Goal: Information Seeking & Learning: Check status

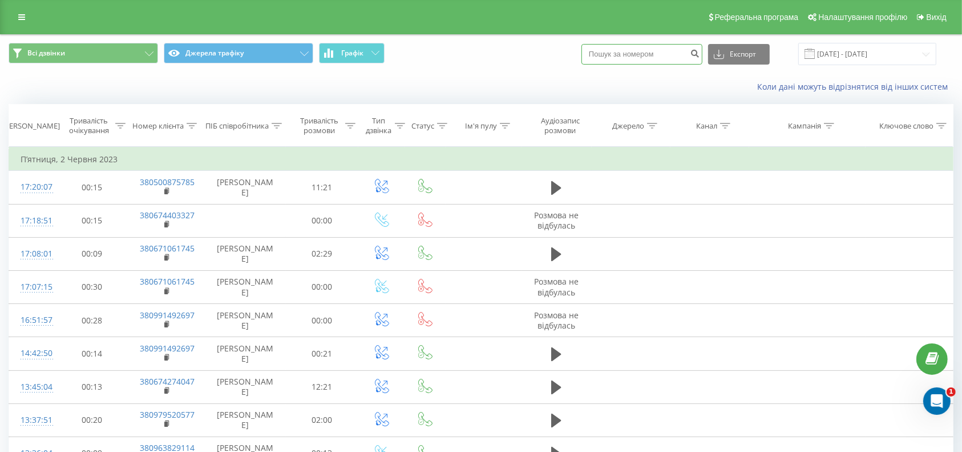
paste input "0676641910"
type input "0676641910"
click at [700, 53] on icon "submit" at bounding box center [695, 52] width 10 height 7
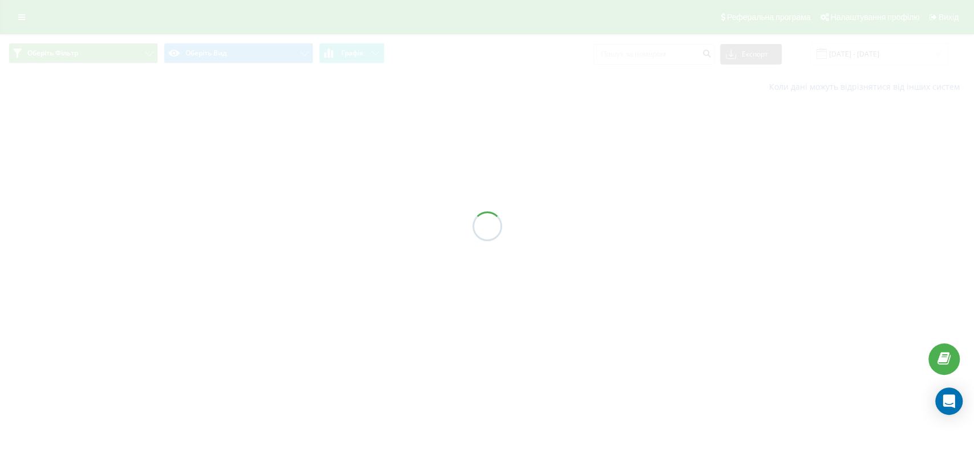
click at [841, 53] on div at bounding box center [487, 226] width 974 height 452
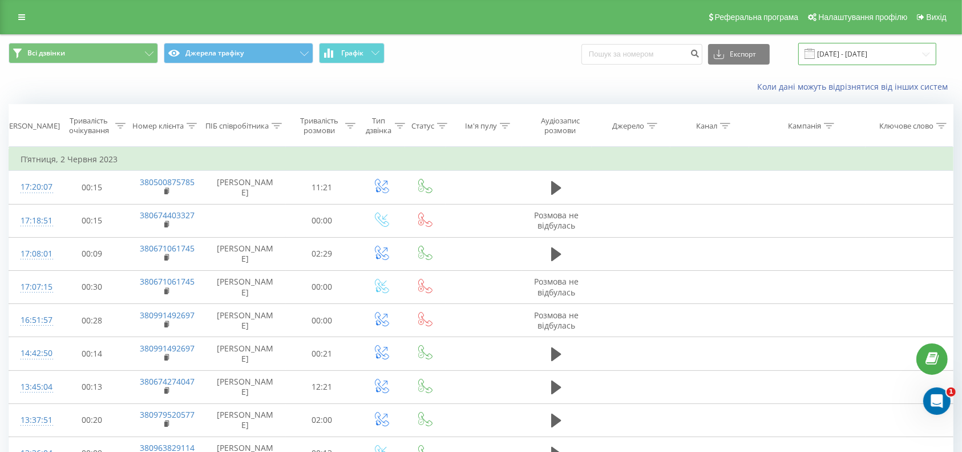
click at [837, 53] on input "[DATE] - [DATE]" at bounding box center [868, 54] width 138 height 22
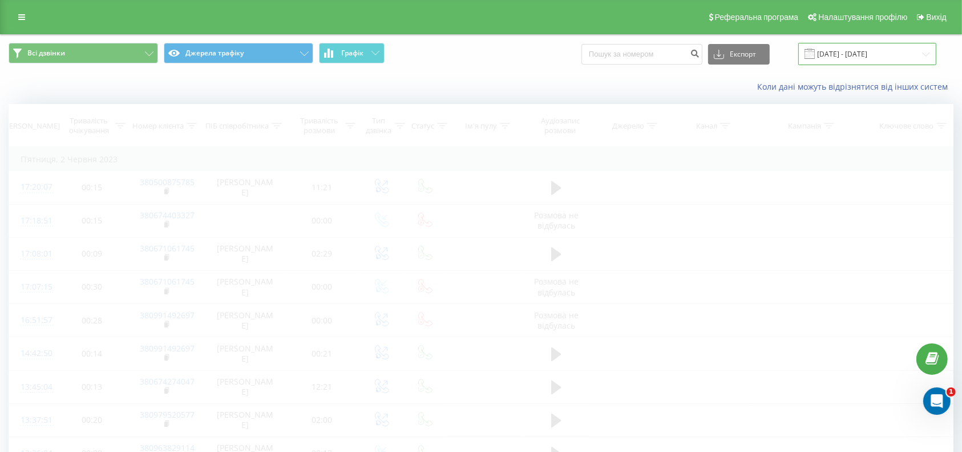
click at [862, 52] on input "[DATE] - [DATE]" at bounding box center [868, 54] width 138 height 22
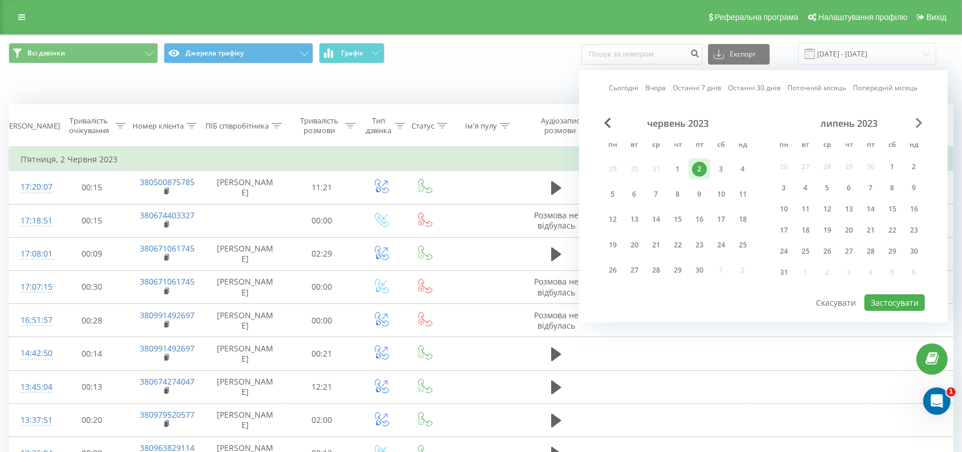
click at [917, 122] on span "Next Month" at bounding box center [919, 123] width 7 height 10
click at [917, 121] on span "Next Month" at bounding box center [919, 123] width 7 height 10
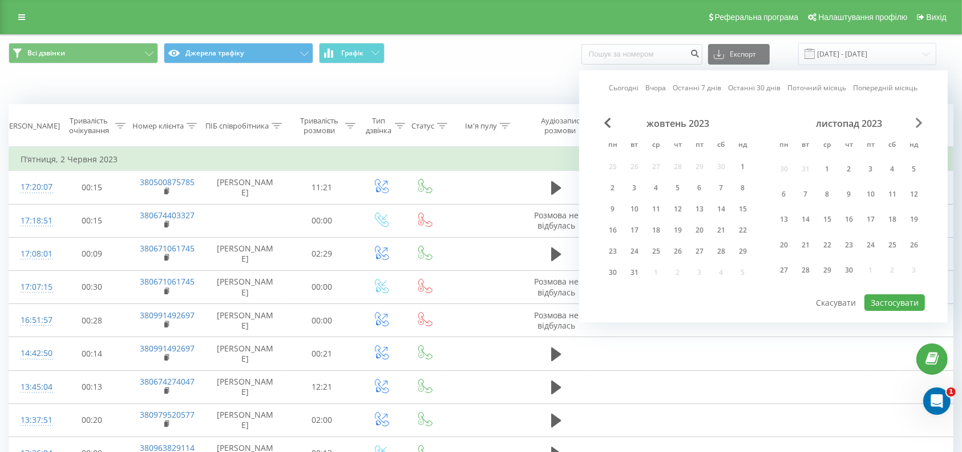
click at [917, 121] on span "Next Month" at bounding box center [919, 123] width 7 height 10
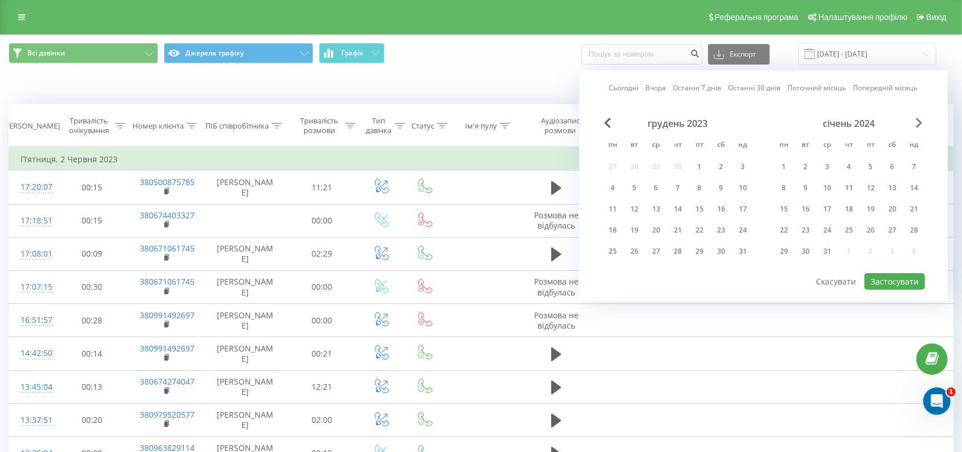
click at [917, 121] on span "Next Month" at bounding box center [919, 123] width 7 height 10
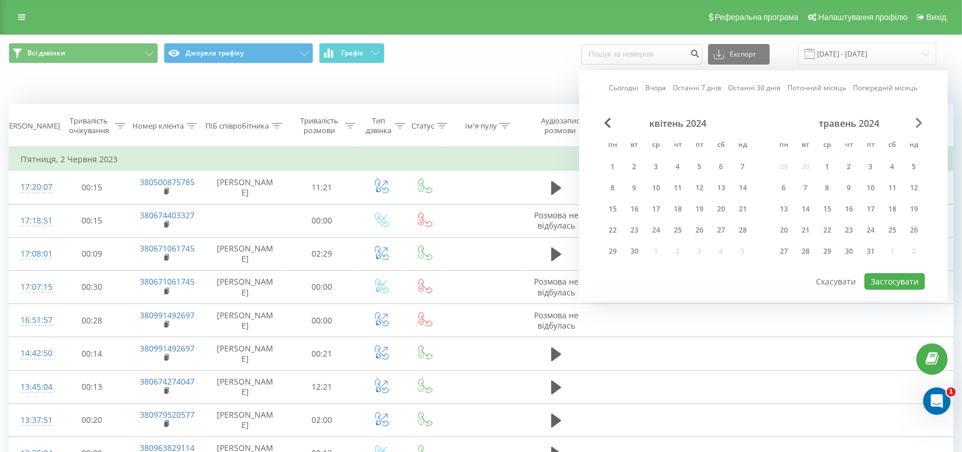
click at [917, 121] on span "Next Month" at bounding box center [919, 123] width 7 height 10
click at [918, 123] on span "Next Month" at bounding box center [919, 123] width 7 height 10
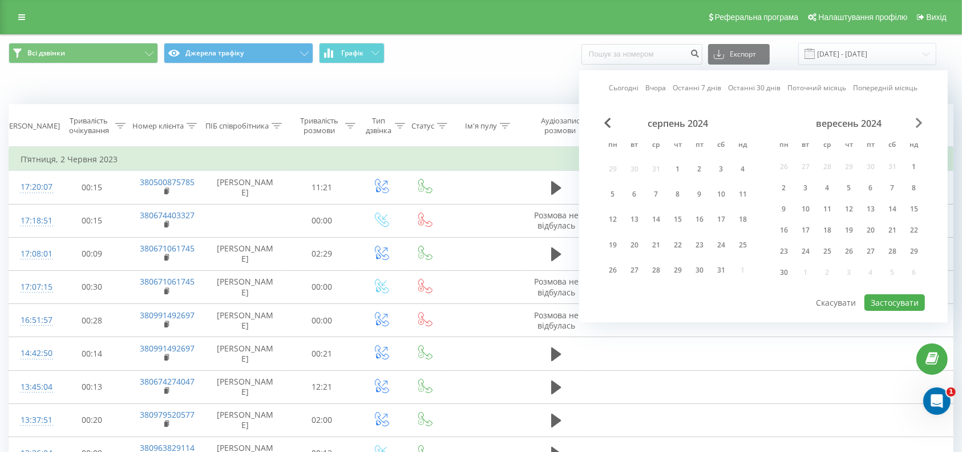
click at [918, 123] on span "Next Month" at bounding box center [919, 123] width 7 height 10
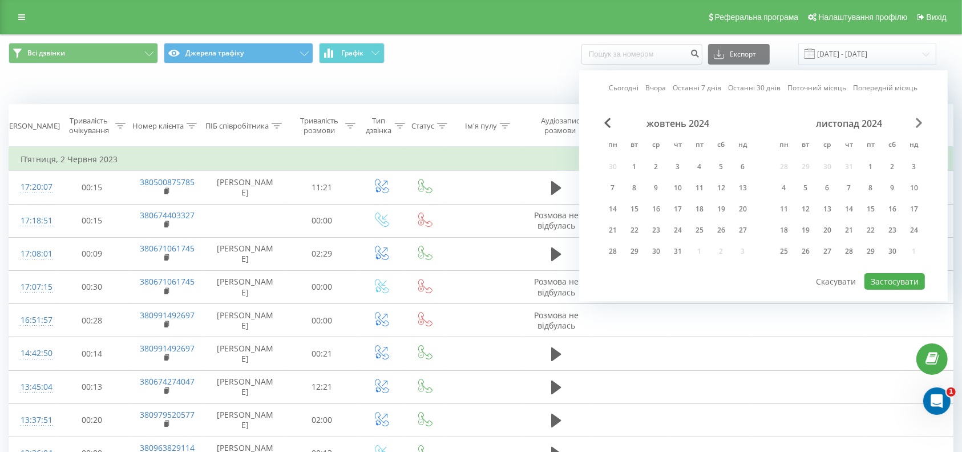
click at [918, 123] on span "Next Month" at bounding box center [919, 123] width 7 height 10
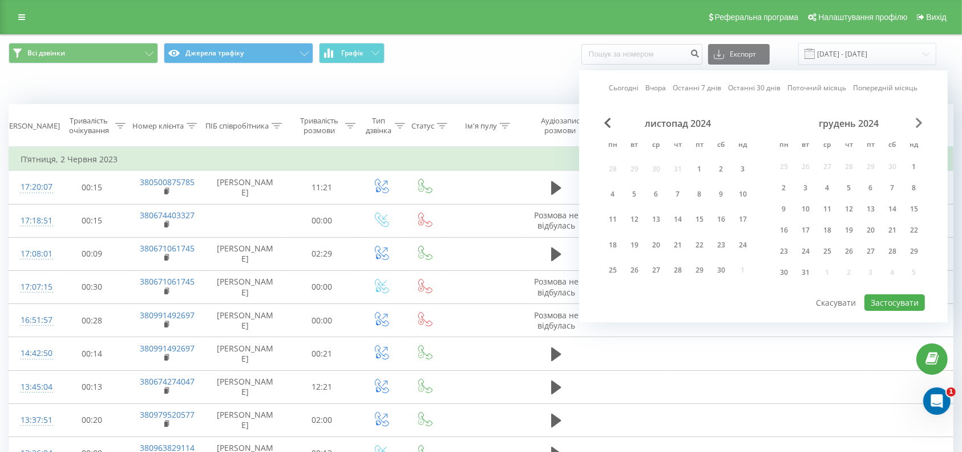
click at [918, 123] on span "Next Month" at bounding box center [919, 123] width 7 height 10
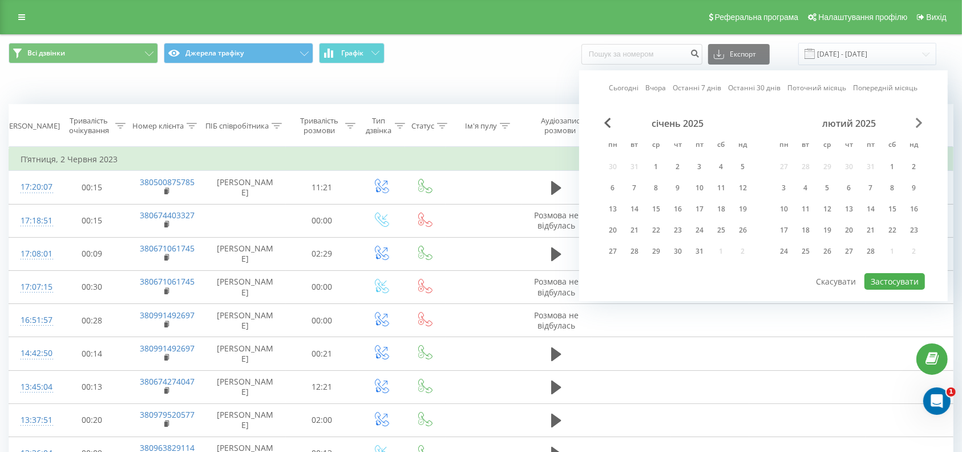
click at [918, 123] on span "Next Month" at bounding box center [919, 123] width 7 height 10
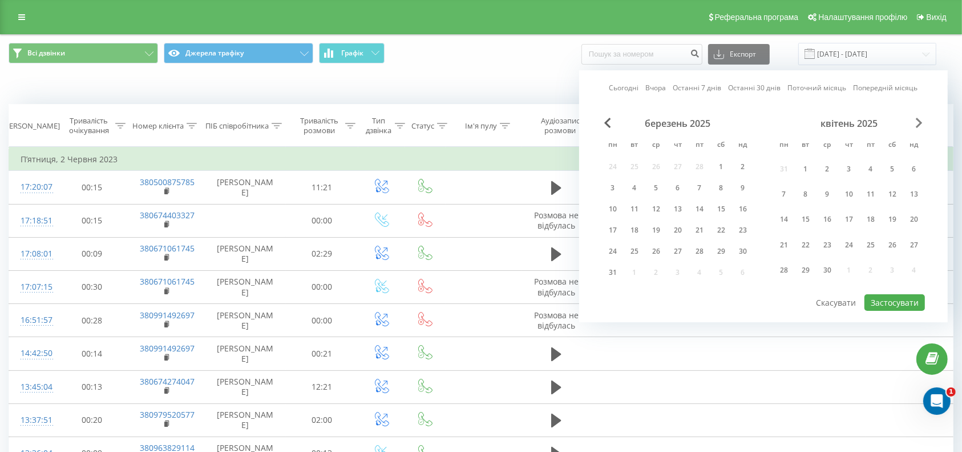
click at [918, 123] on span "Next Month" at bounding box center [919, 123] width 7 height 10
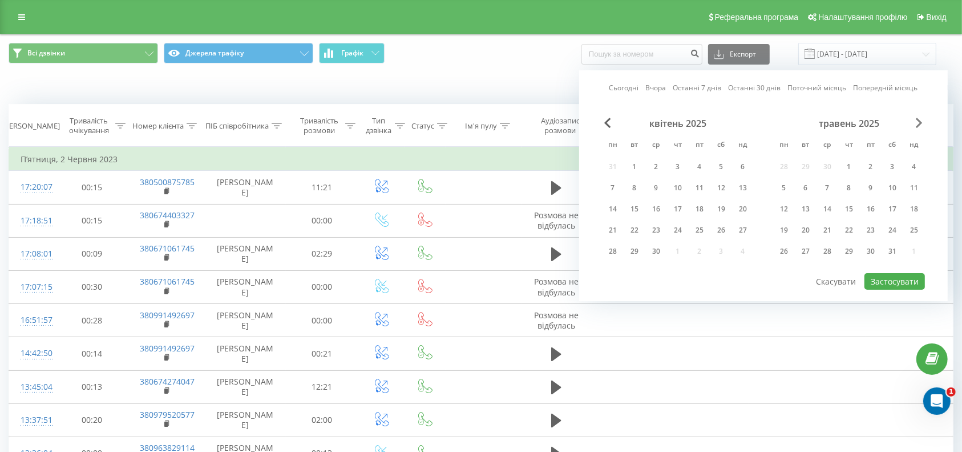
click at [918, 123] on span "Next Month" at bounding box center [919, 123] width 7 height 10
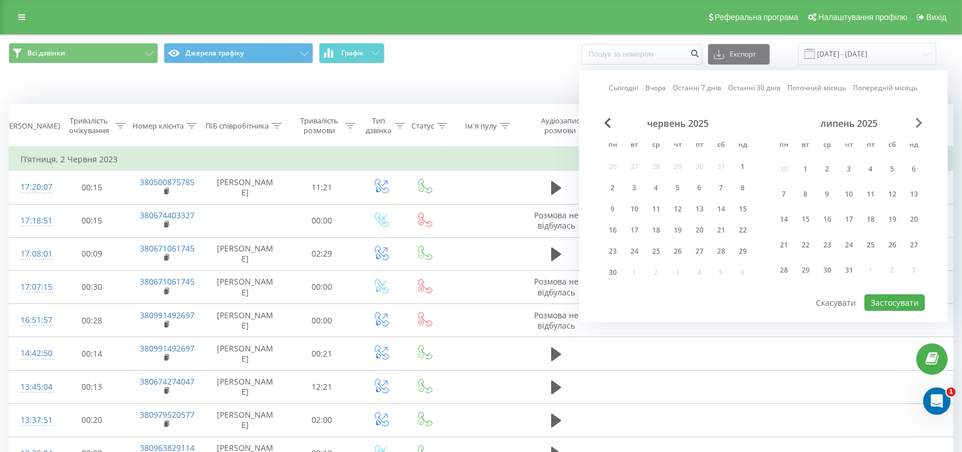
click at [918, 123] on span "Next Month" at bounding box center [919, 123] width 7 height 10
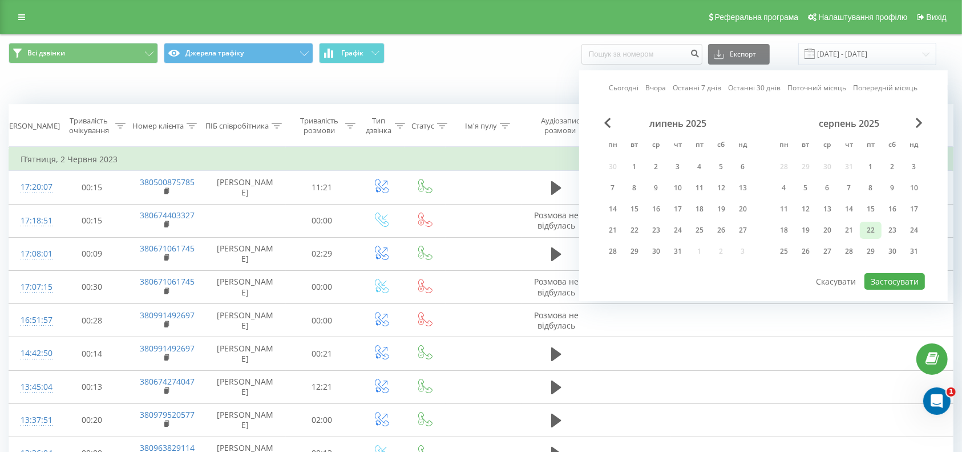
click at [868, 224] on div "22" at bounding box center [871, 230] width 15 height 15
click at [877, 273] on button "Застосувати" at bounding box center [895, 281] width 61 height 17
type input "[DATE] - [DATE]"
